Goal: Information Seeking & Learning: Learn about a topic

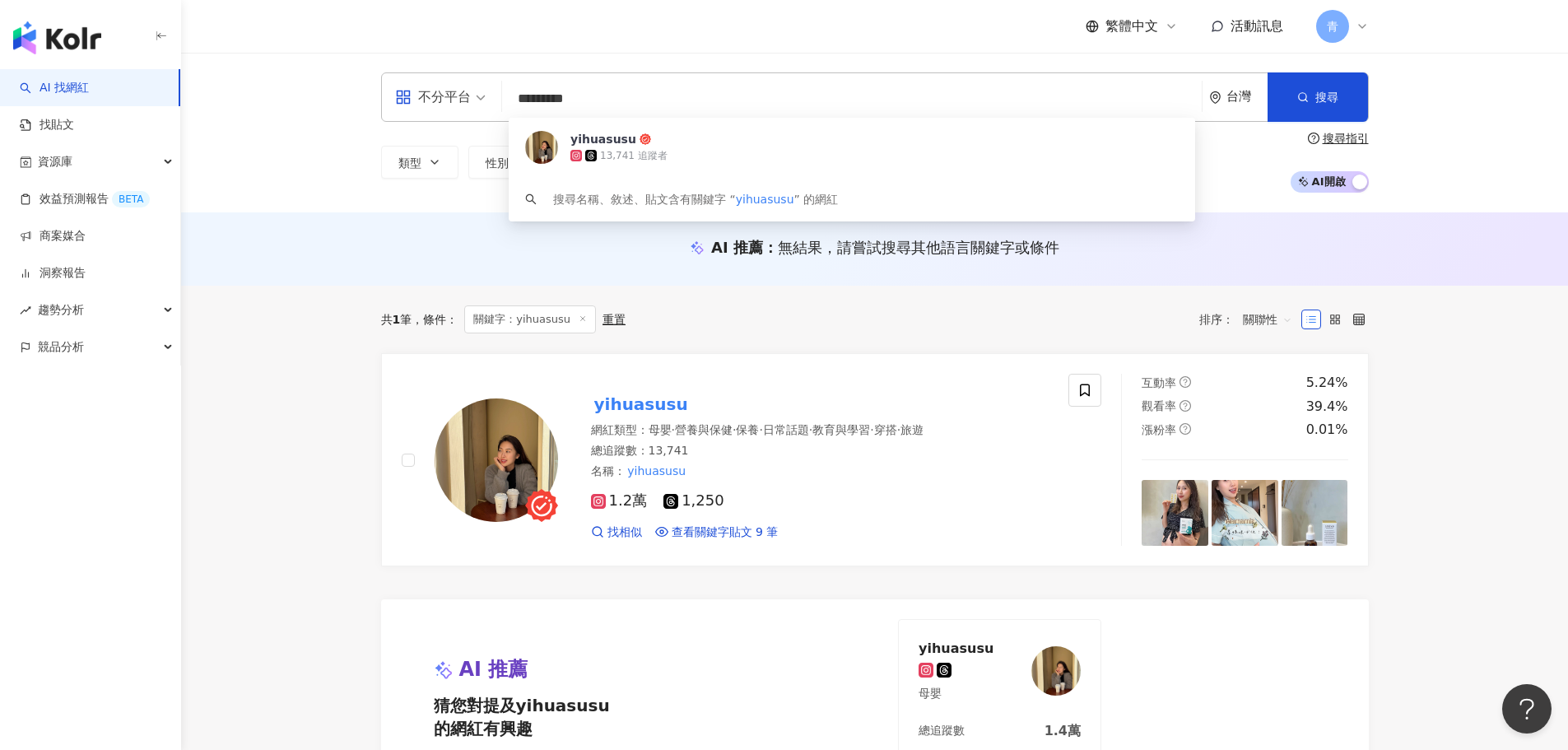
click at [885, 96] on input "*********" at bounding box center [851, 98] width 686 height 32
paste input "**********"
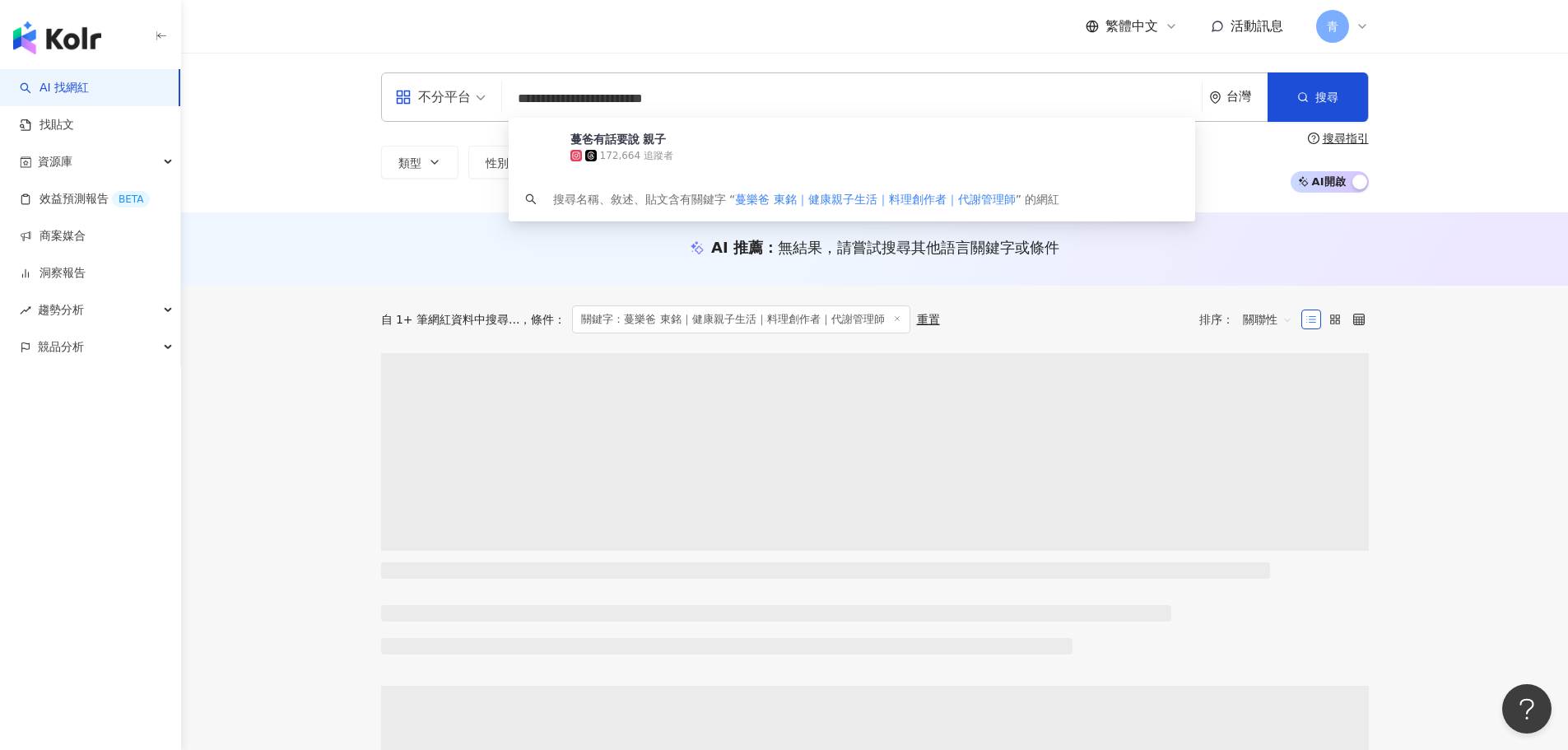
type input "**********"
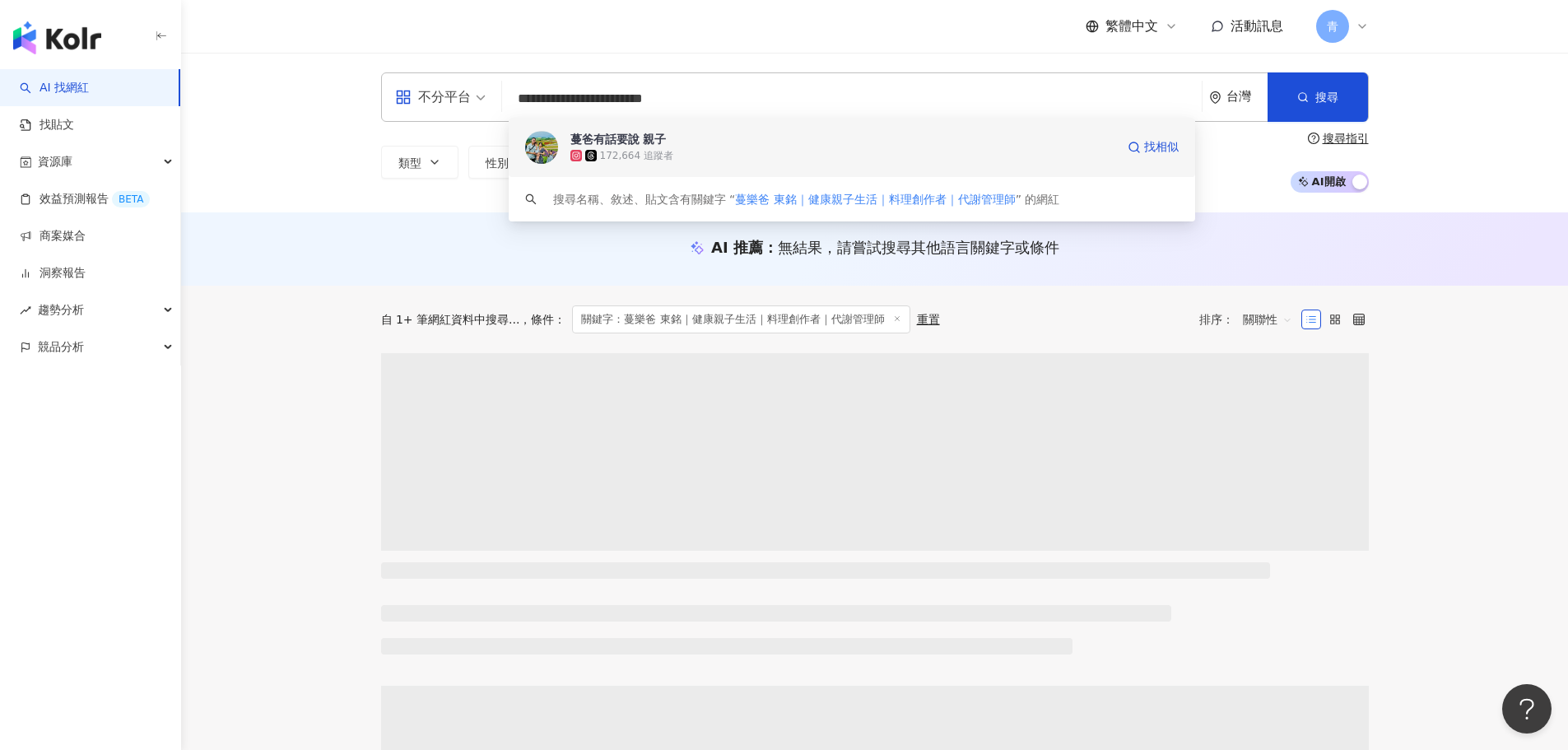
click at [622, 135] on div "蔓爸有話要說 親子" at bounding box center [619, 139] width 96 height 16
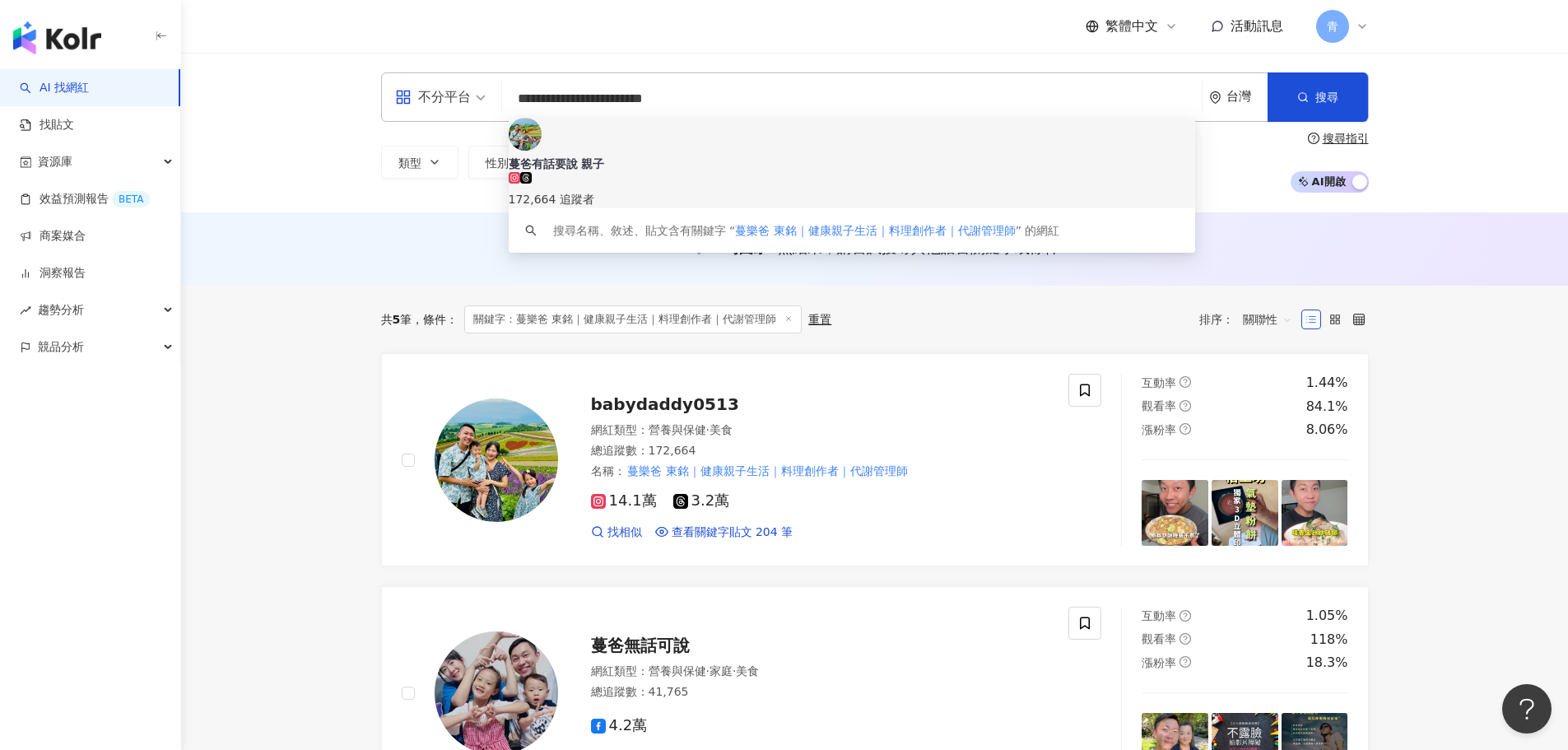
click at [818, 89] on input "**********" at bounding box center [851, 98] width 686 height 32
paste input "search"
type input "*********"
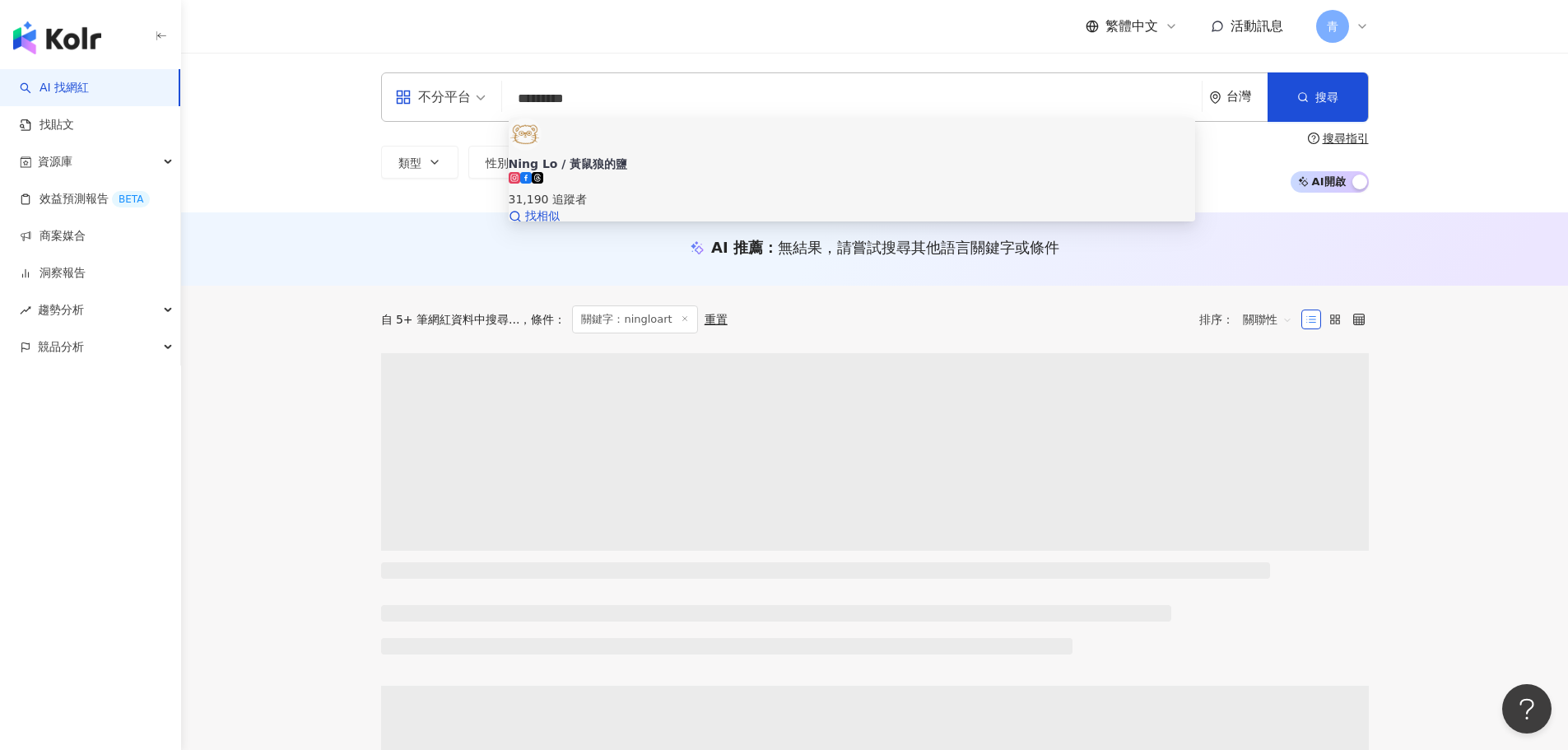
click at [836, 172] on div "31,190 追蹤者" at bounding box center [851, 190] width 686 height 36
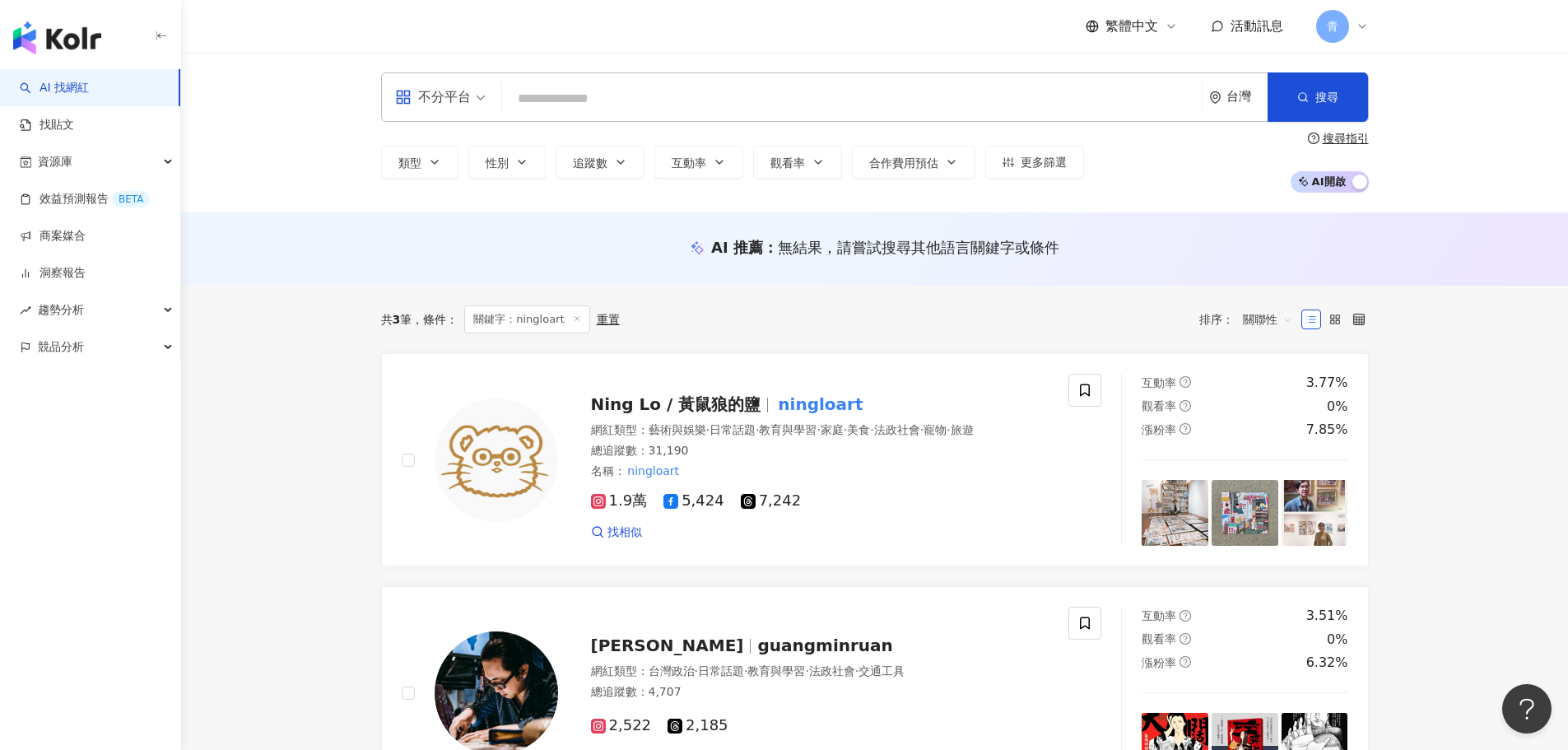
drag, startPoint x: 667, startPoint y: 599, endPoint x: 797, endPoint y: 278, distance: 346.3
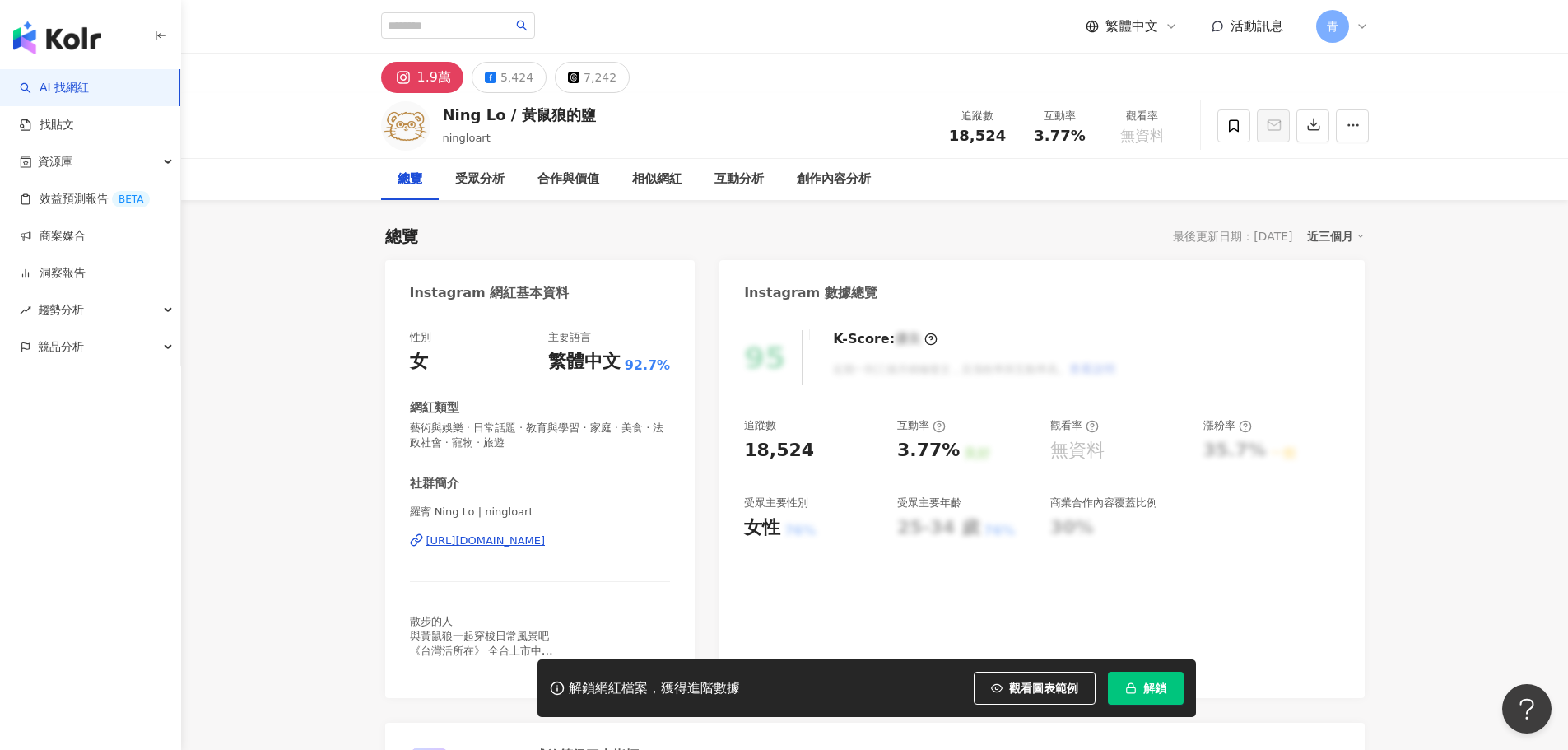
click at [1149, 668] on div "解鎖網紅檔案，獲得進階數據 觀看圖表範例 解鎖" at bounding box center [867, 688] width 658 height 58
click at [1151, 681] on span "解鎖" at bounding box center [1155, 688] width 23 height 14
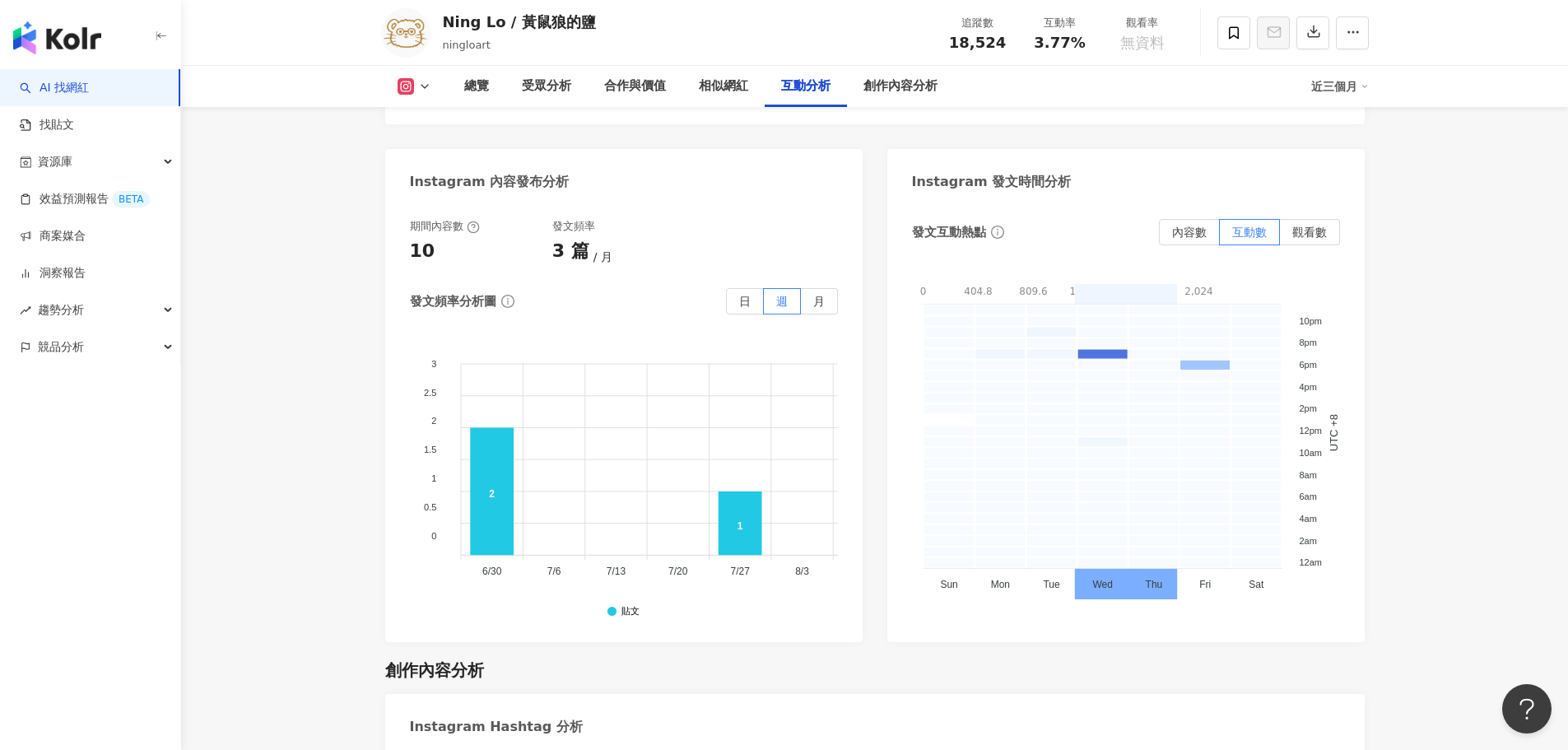
scroll to position [4444, 0]
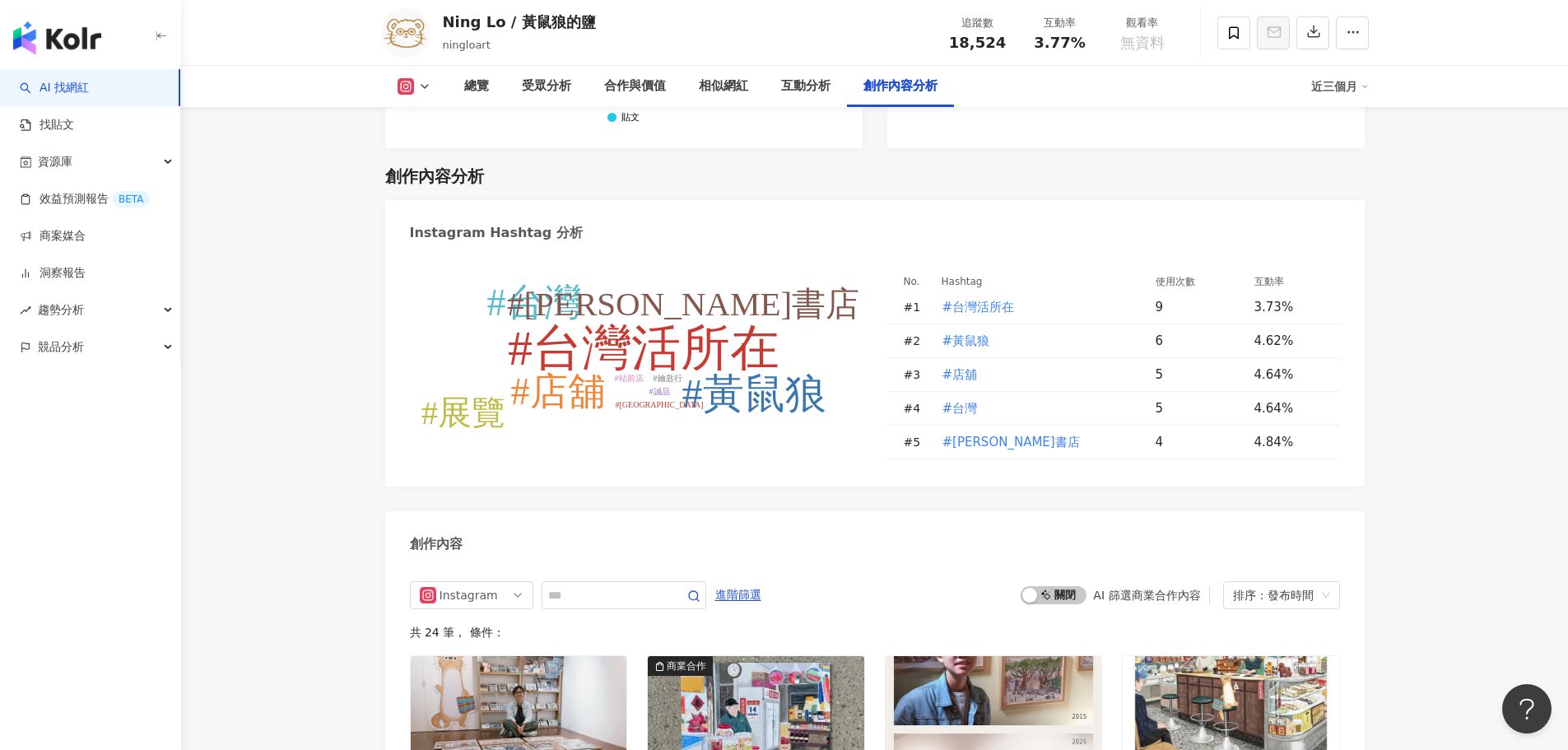
click at [591, 590] on input "text" at bounding box center [606, 595] width 115 height 20
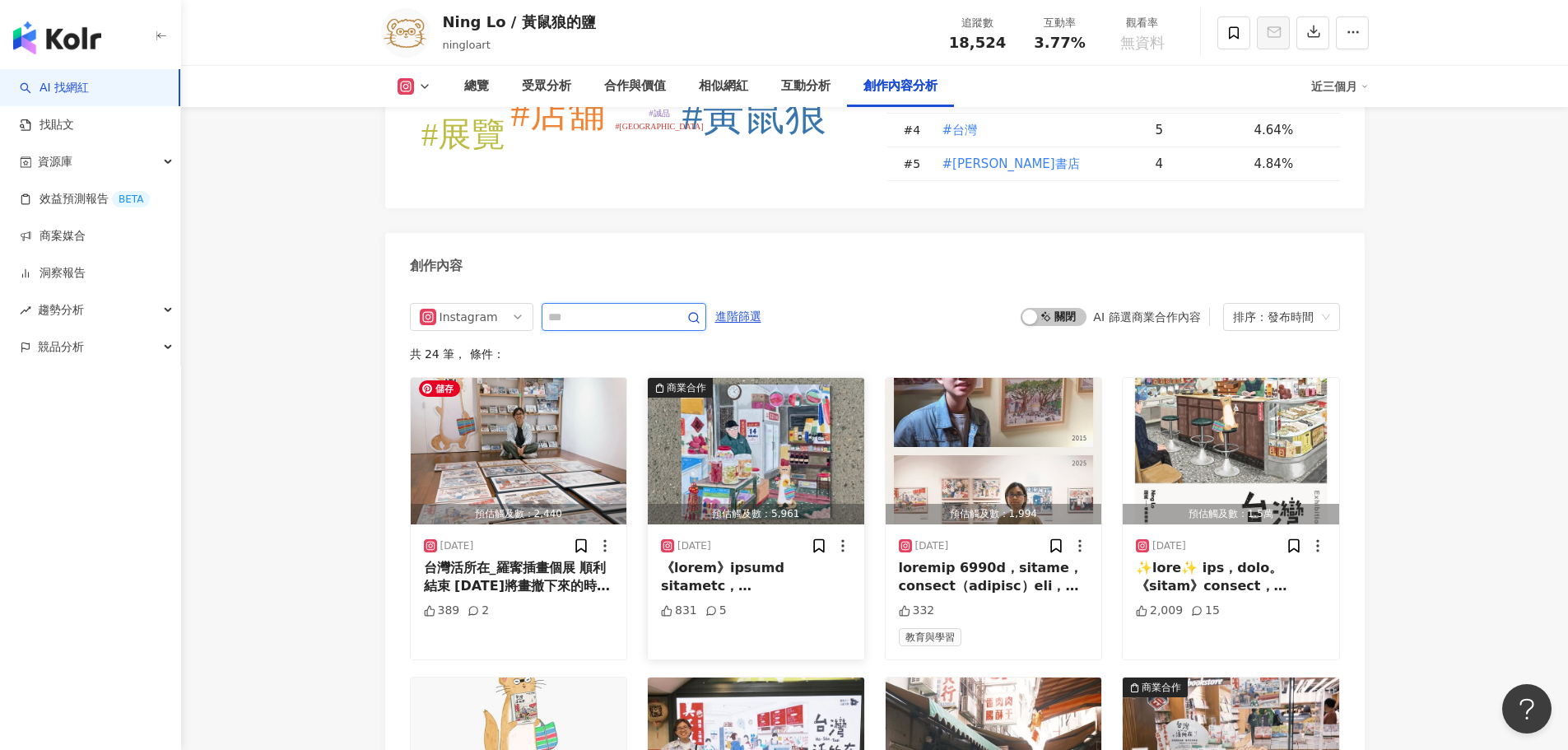
scroll to position [4773, 0]
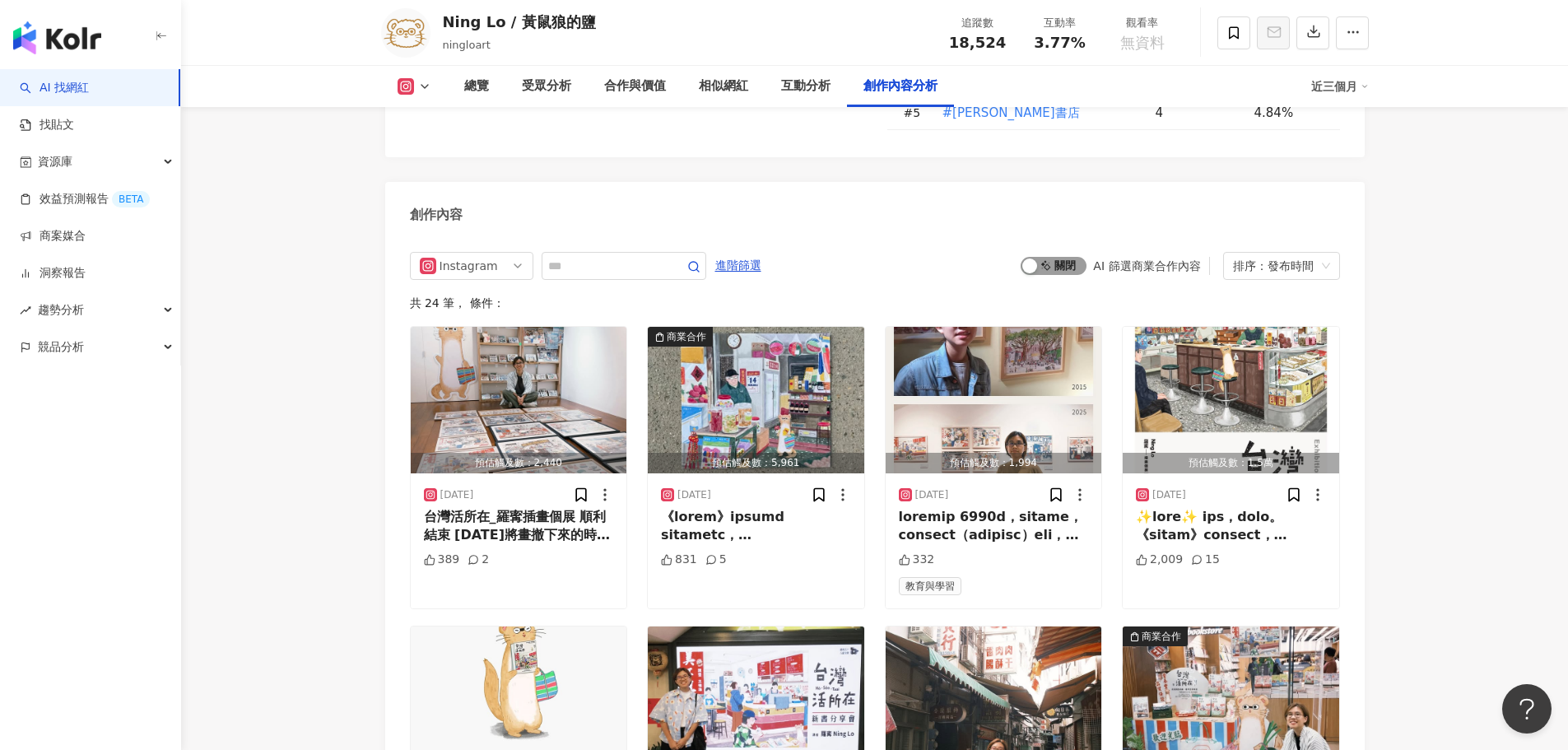
click at [1063, 257] on span "啟動 關閉" at bounding box center [1053, 266] width 66 height 18
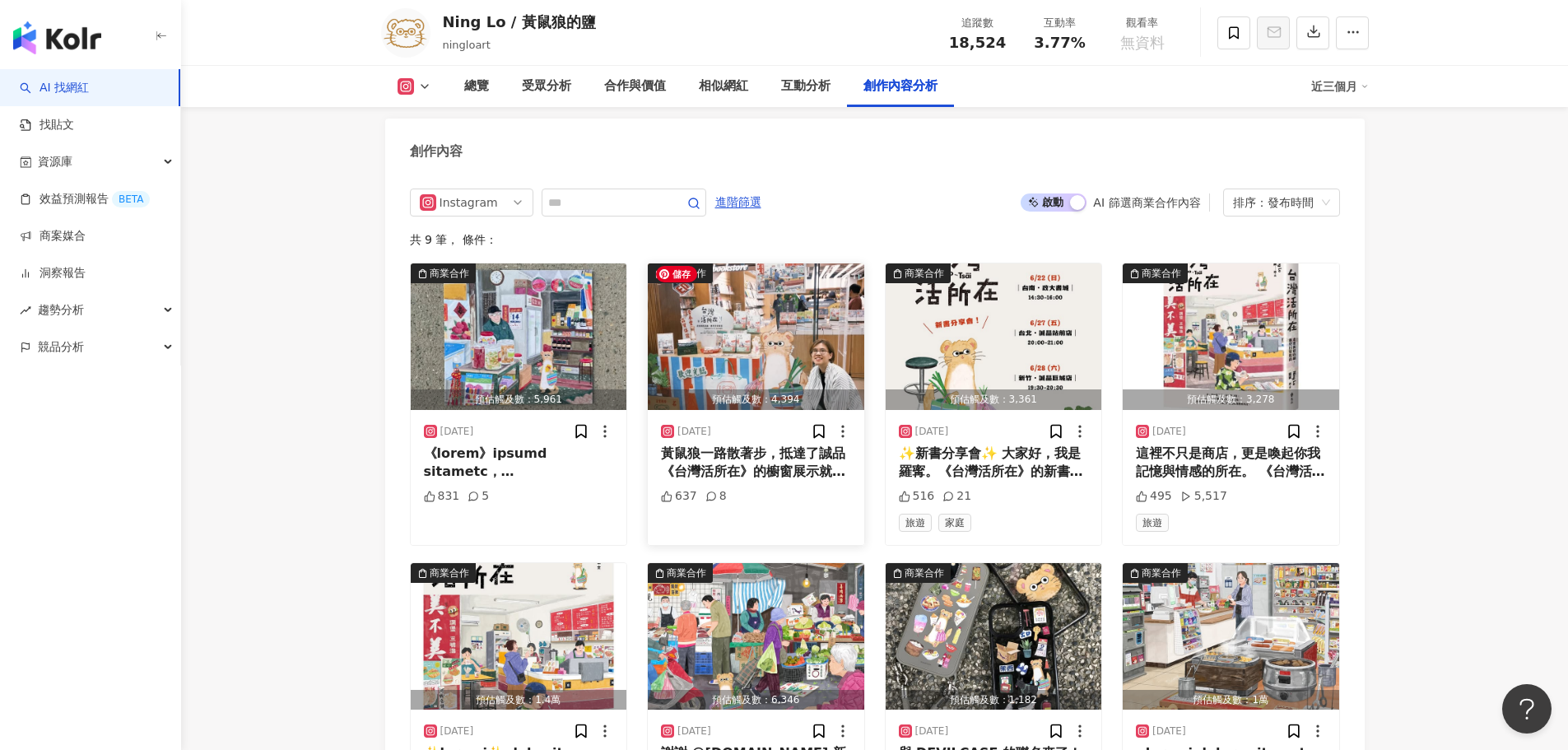
scroll to position [4761, 0]
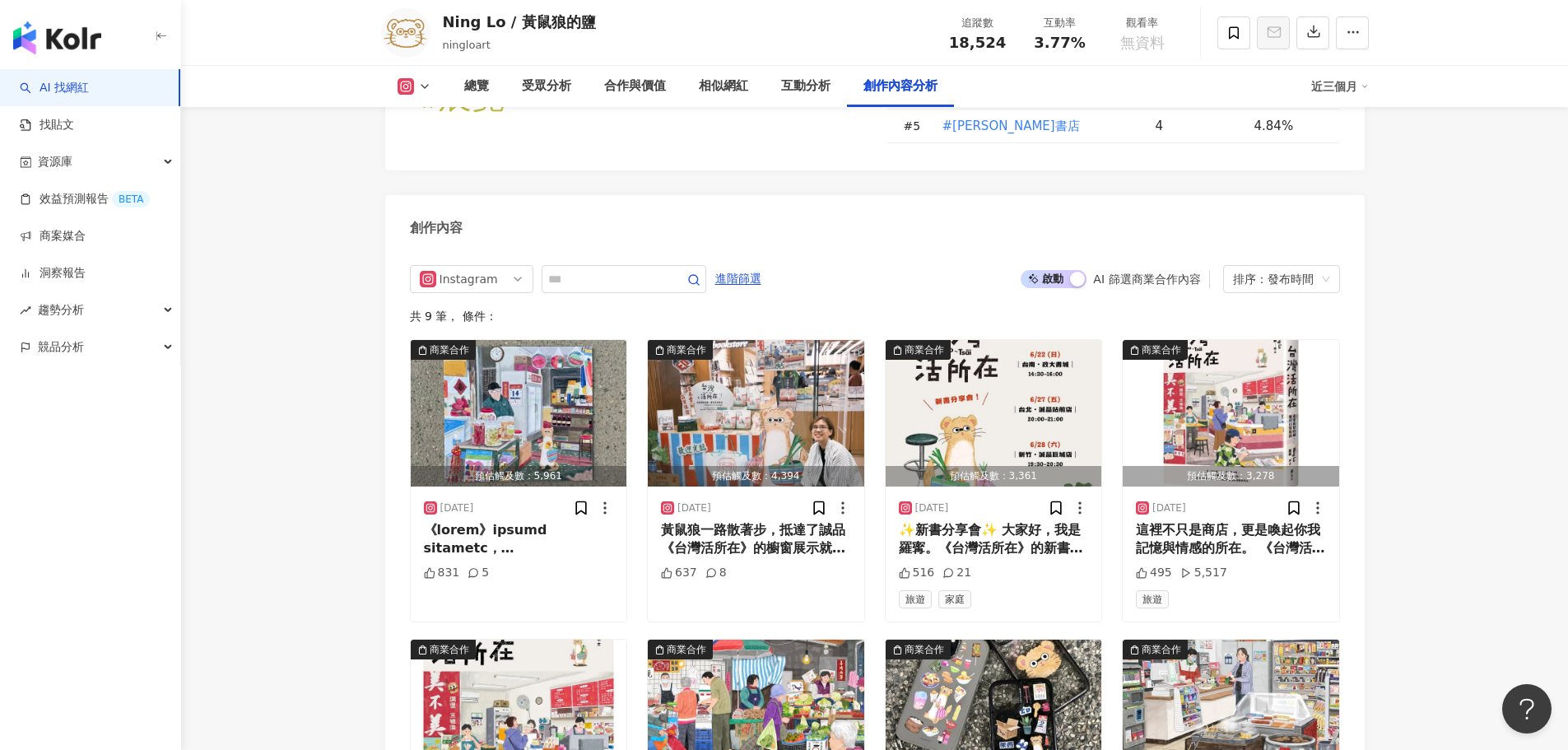
click at [1063, 270] on span "啟動 關閉" at bounding box center [1053, 279] width 66 height 18
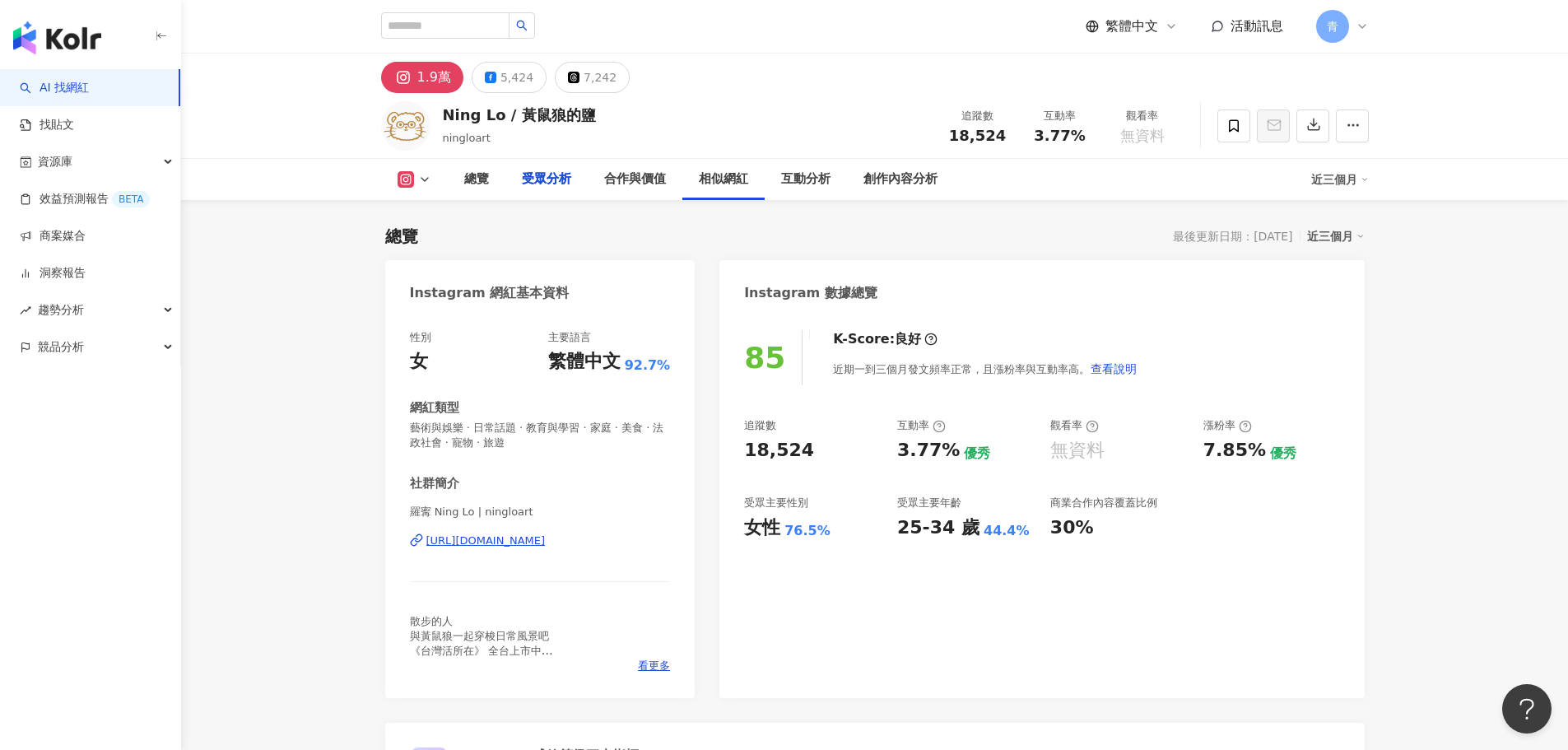
drag, startPoint x: 1403, startPoint y: 555, endPoint x: 1509, endPoint y: 35, distance: 530.7
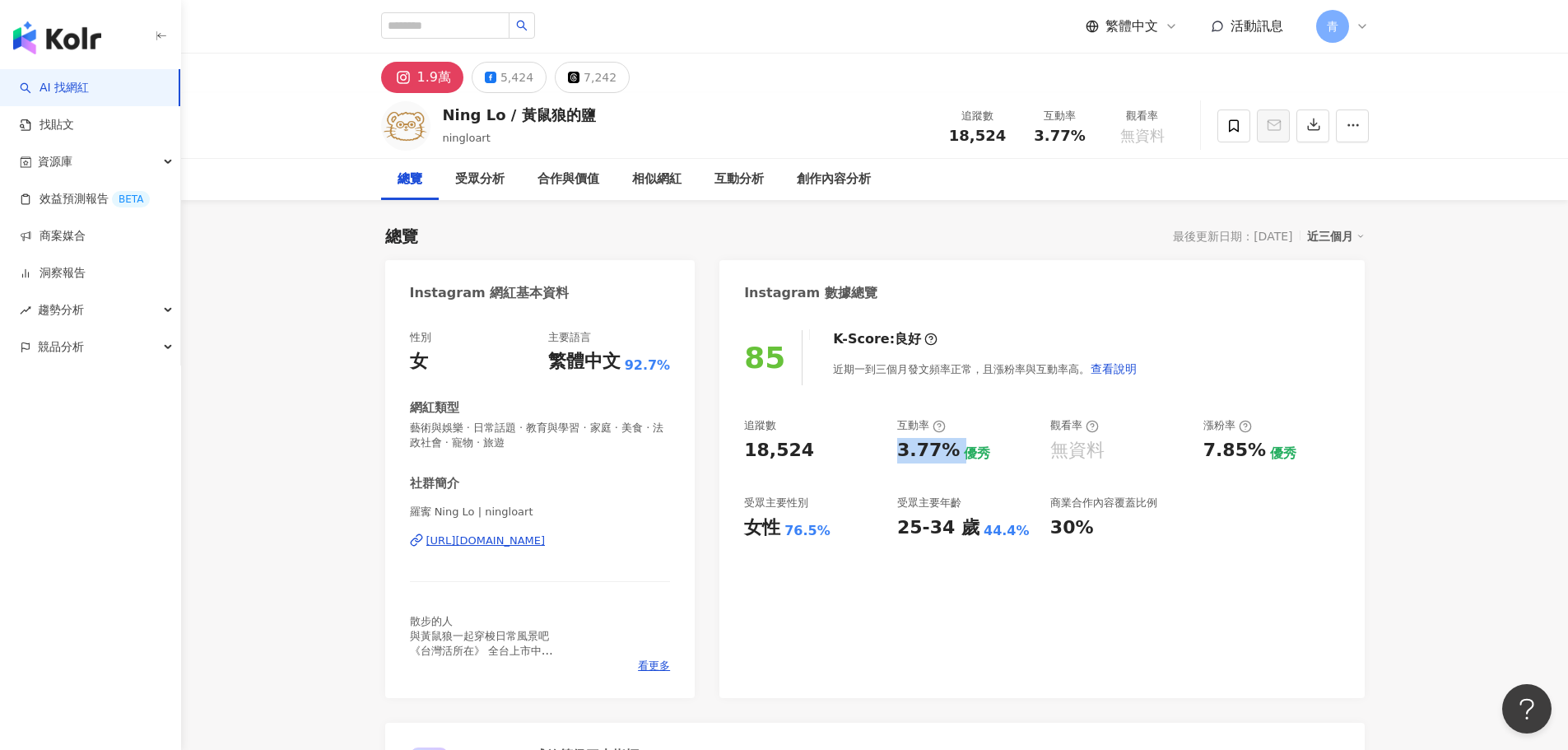
drag, startPoint x: 940, startPoint y: 453, endPoint x: 955, endPoint y: 455, distance: 15.1
click at [955, 455] on div "3.77% 優秀" at bounding box center [966, 451] width 137 height 25
copy div "3.77%"
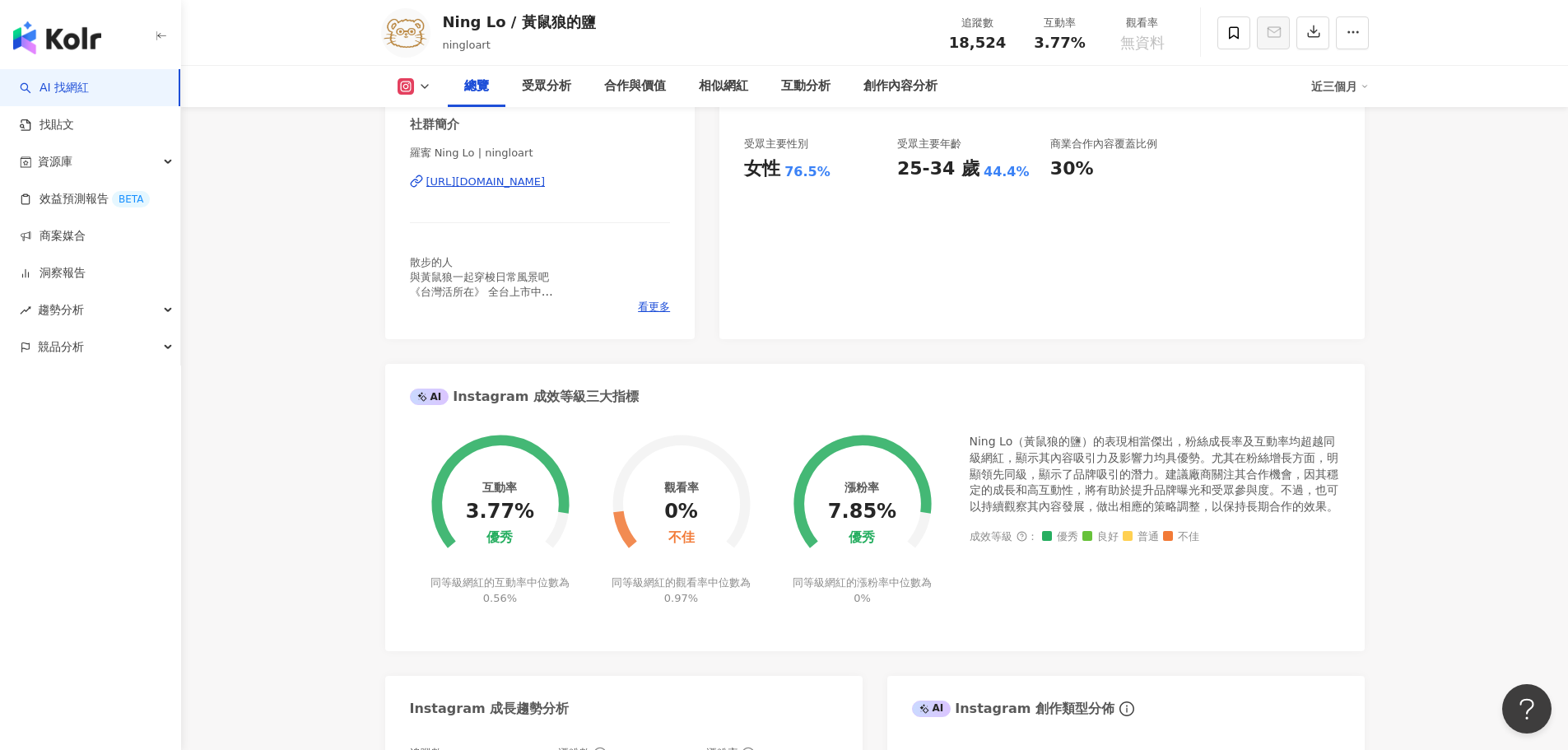
scroll to position [741, 0]
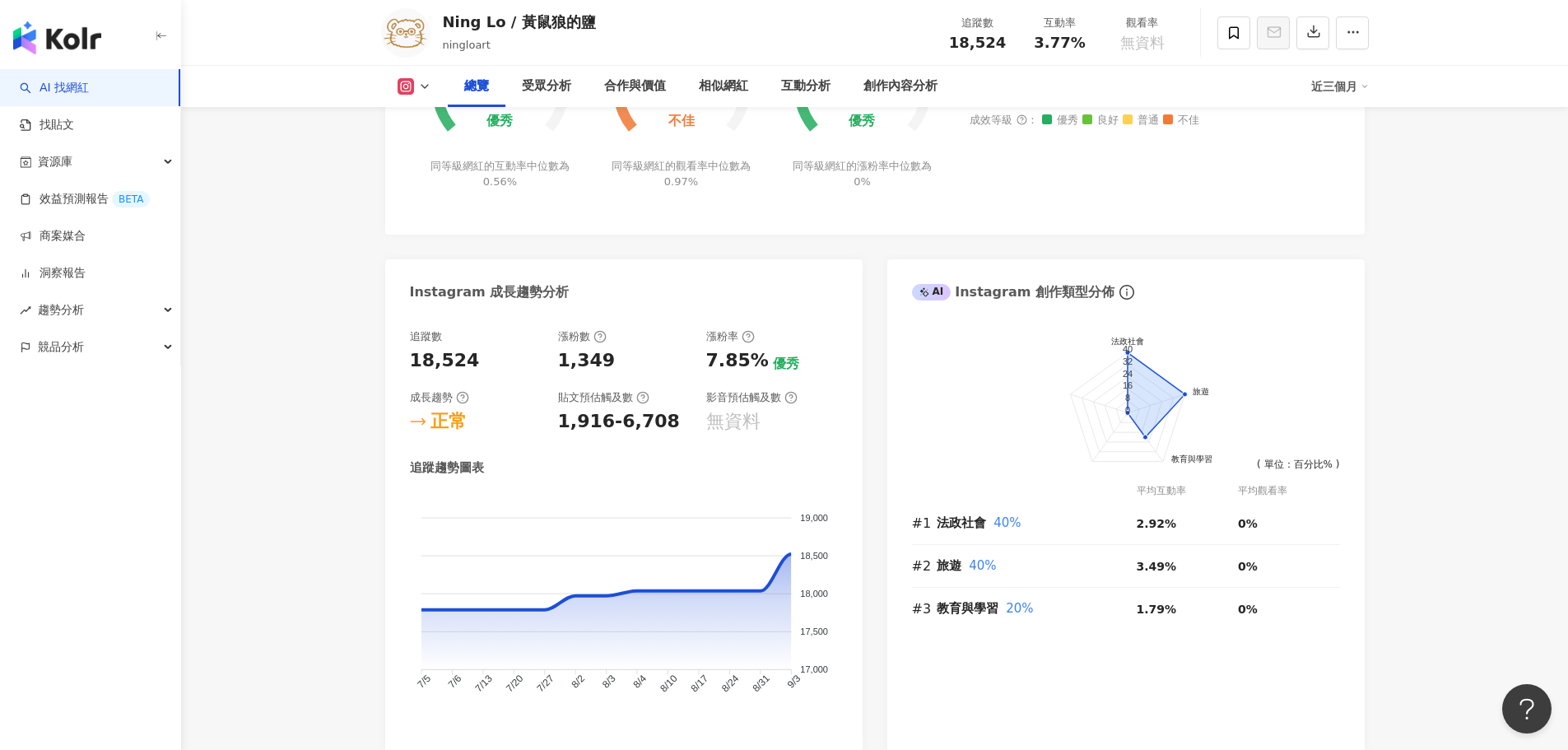
drag, startPoint x: 1129, startPoint y: 206, endPoint x: 1121, endPoint y: 261, distance: 55.6
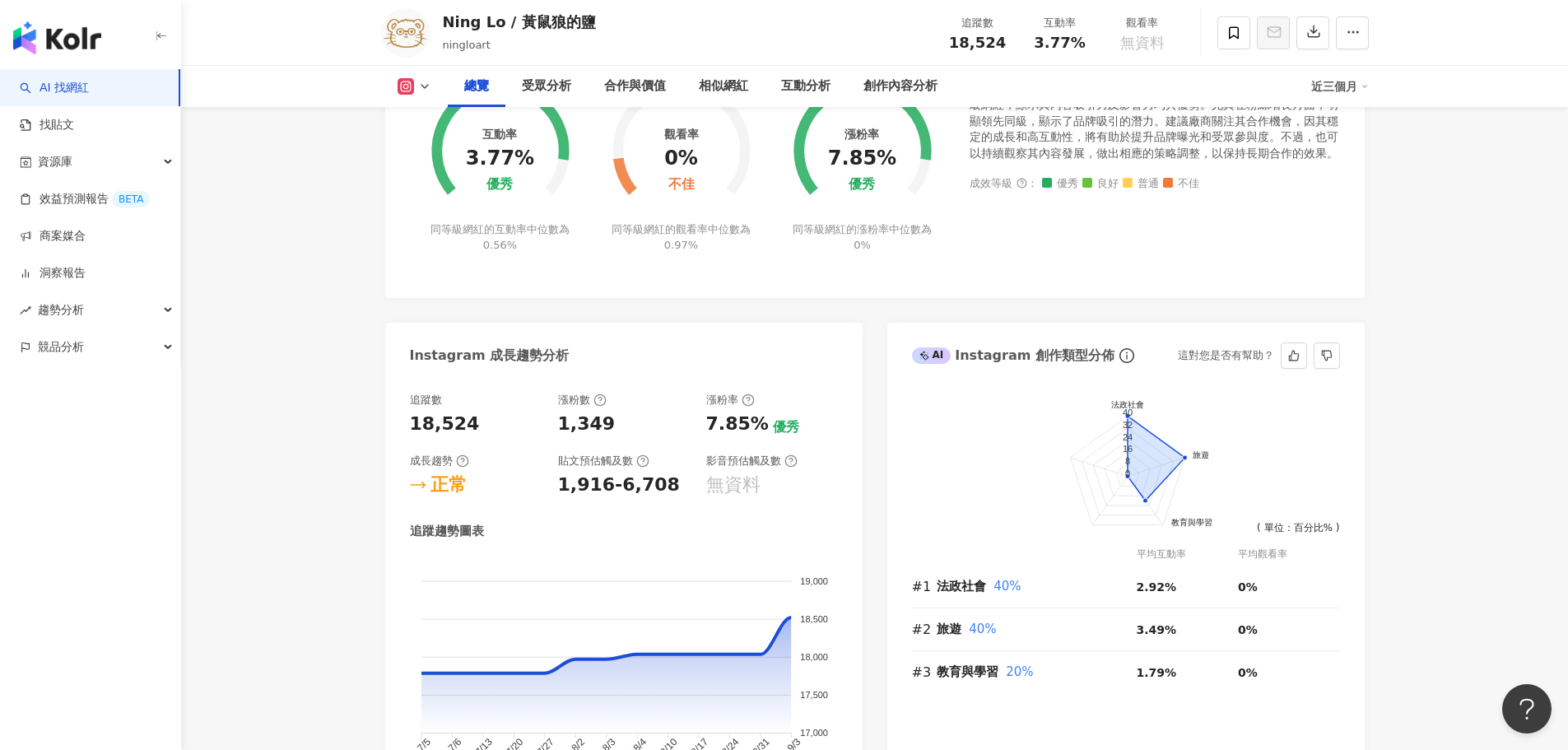
scroll to position [619, 0]
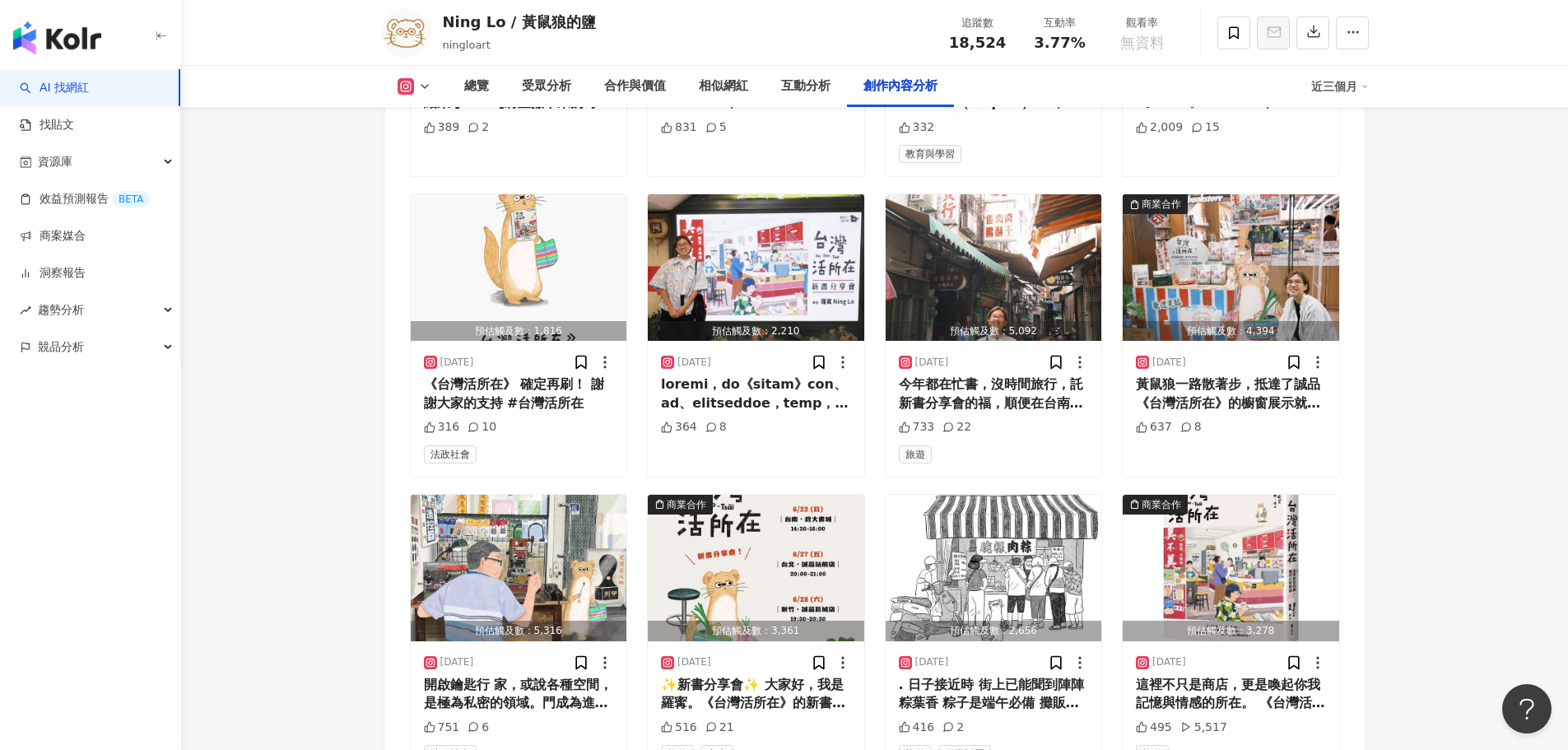
drag, startPoint x: 1386, startPoint y: 304, endPoint x: 1377, endPoint y: 467, distance: 163.2
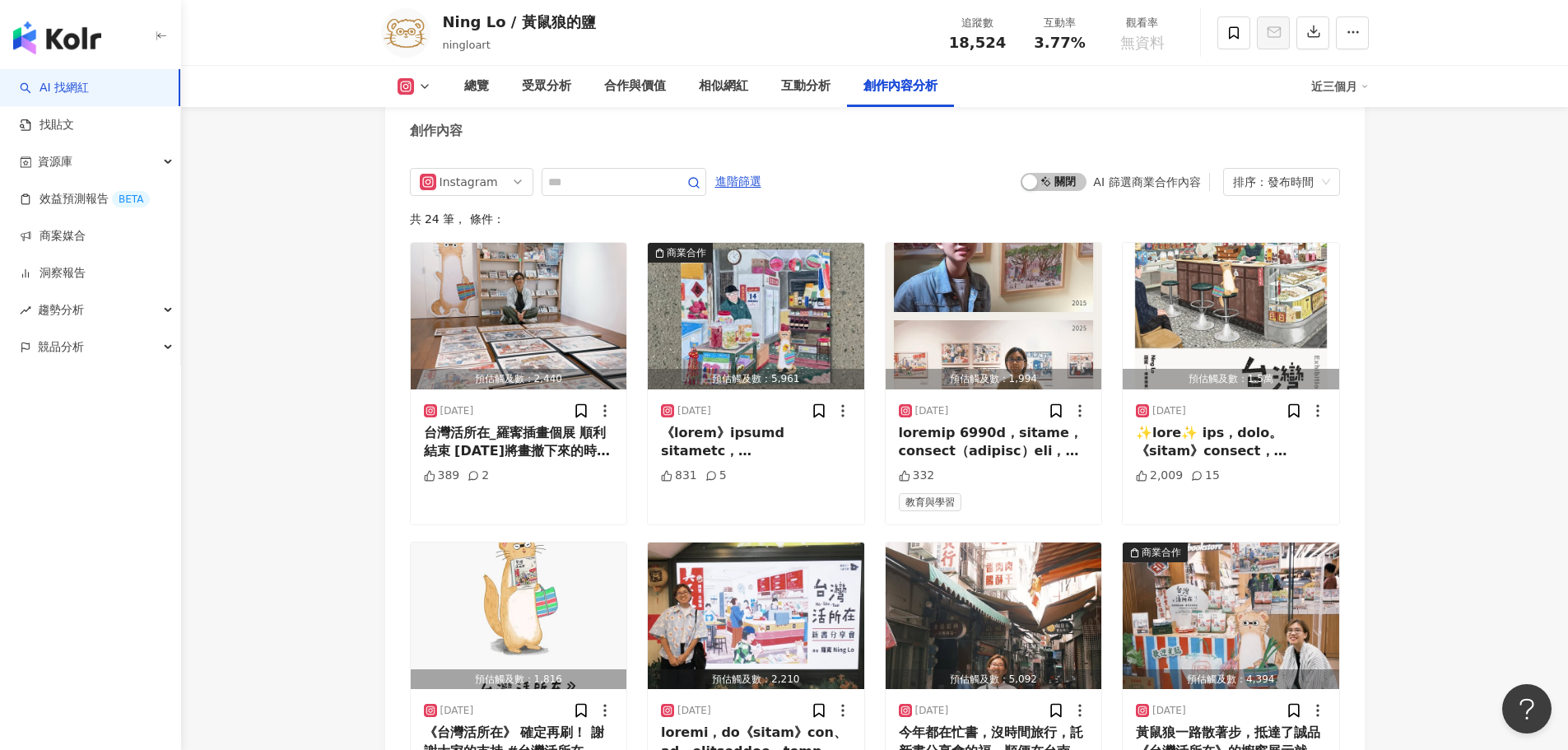
scroll to position [4829, 0]
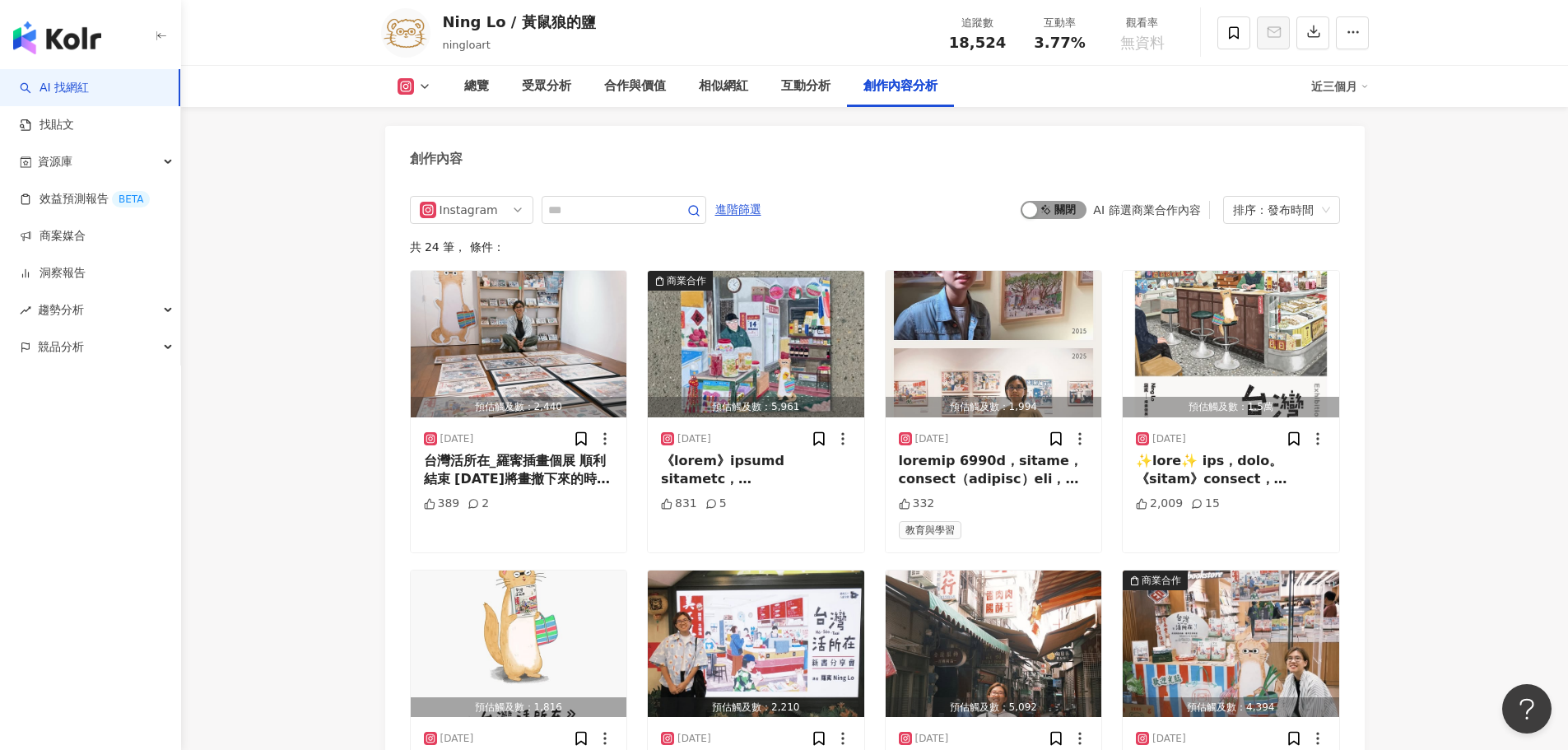
click at [1058, 201] on span "啟動 關閉" at bounding box center [1053, 210] width 66 height 18
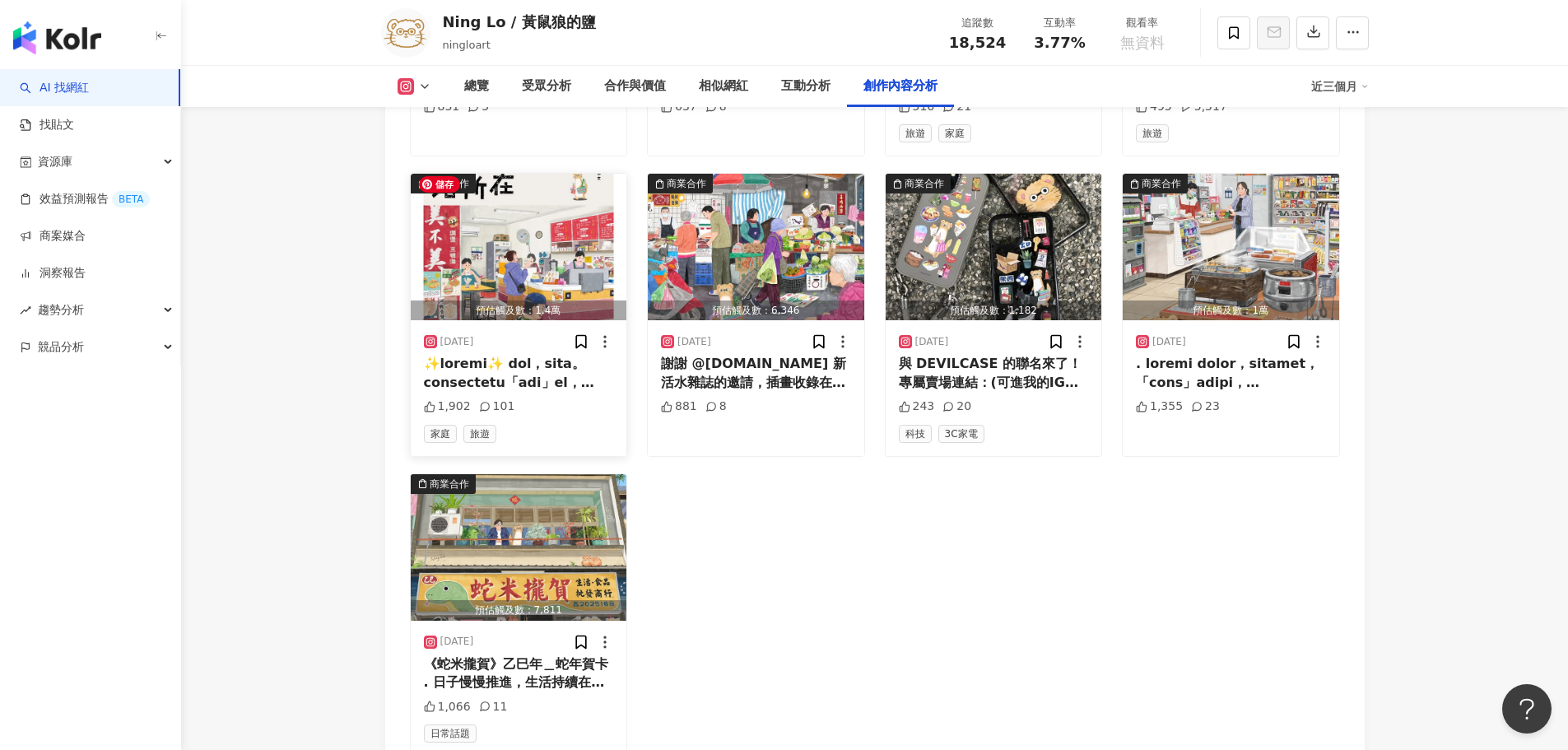
scroll to position [5255, 0]
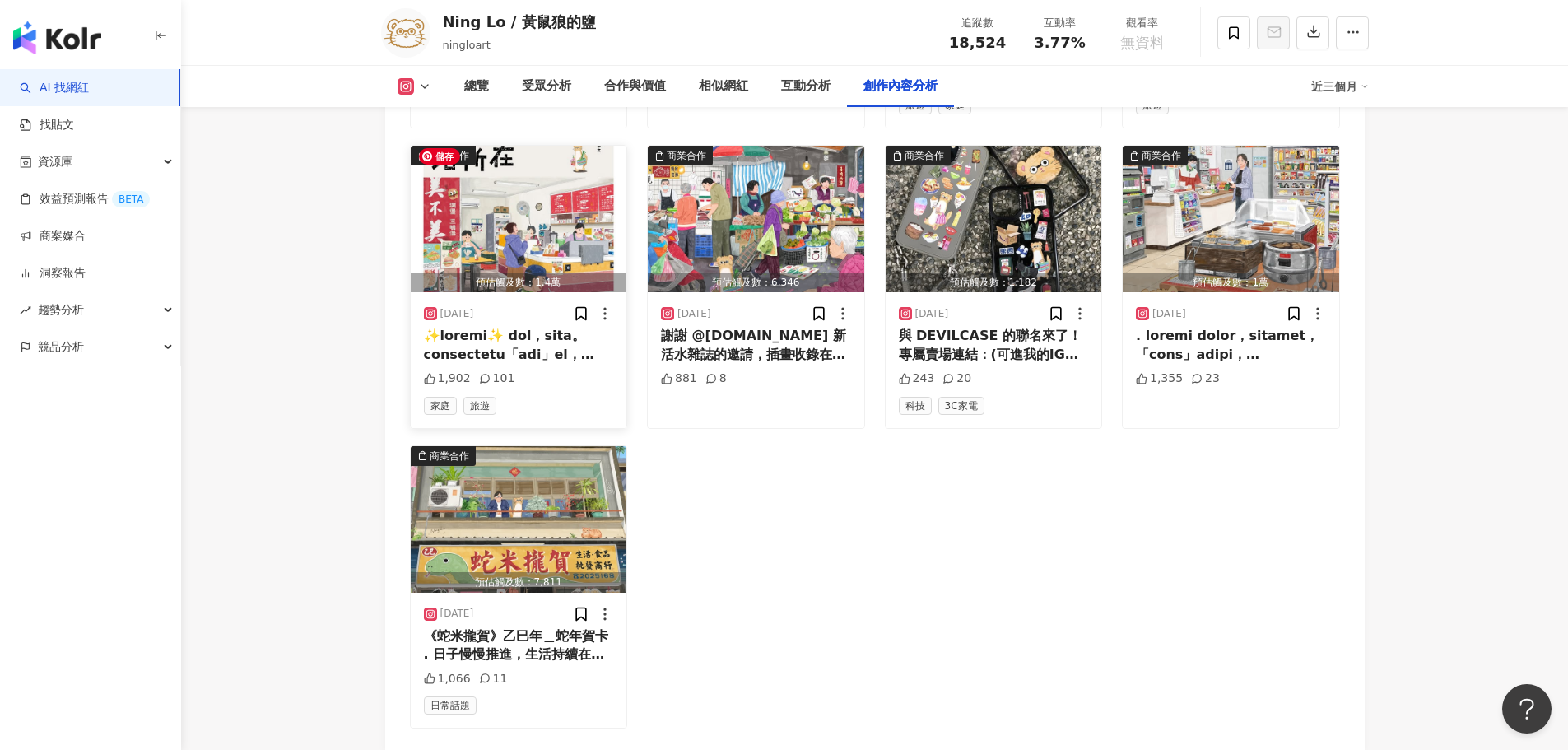
click at [511, 265] on img "button" at bounding box center [519, 219] width 216 height 147
